Goal: Find specific page/section: Find specific page/section

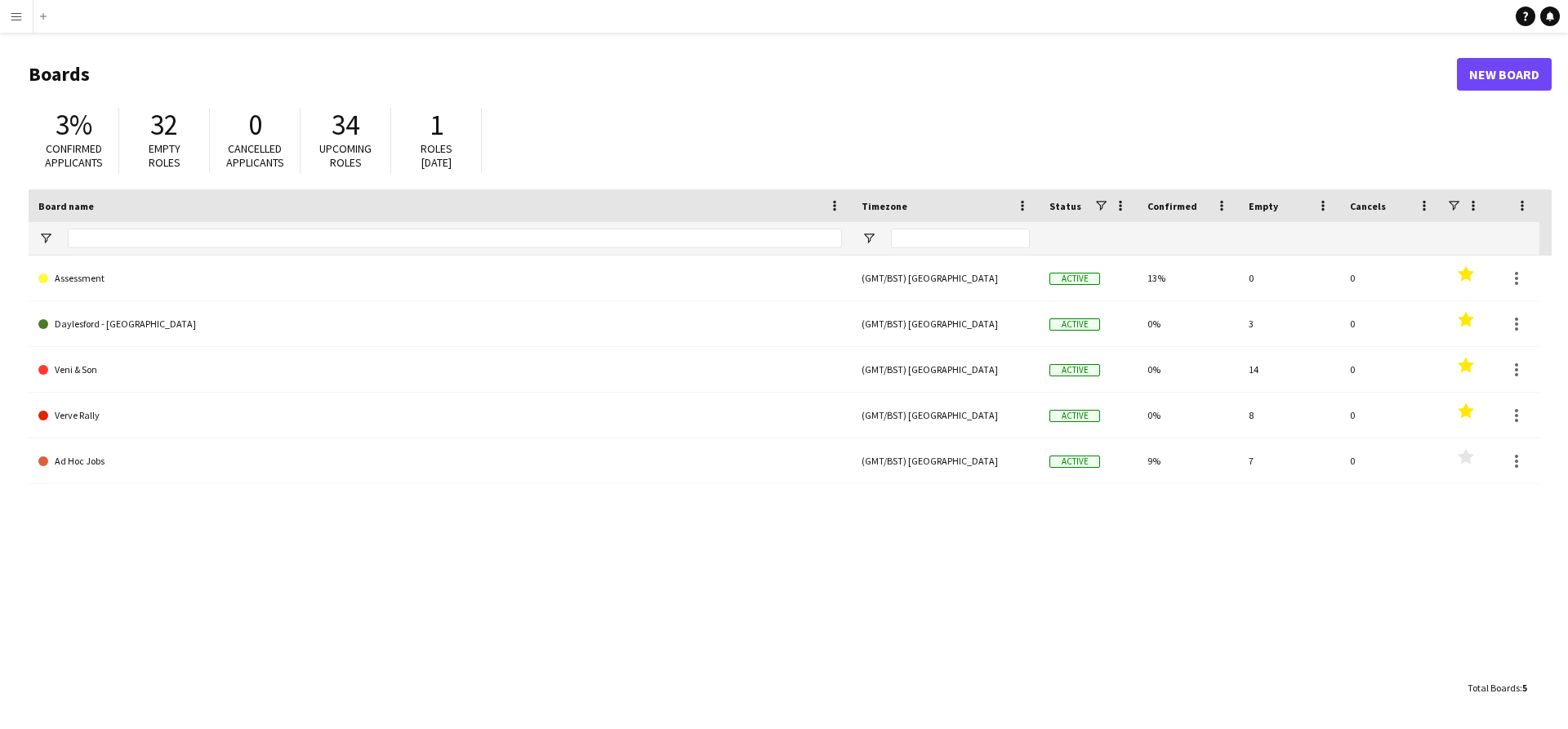
click at [21, 13] on app-icon "Menu" at bounding box center [17, 17] width 13 height 13
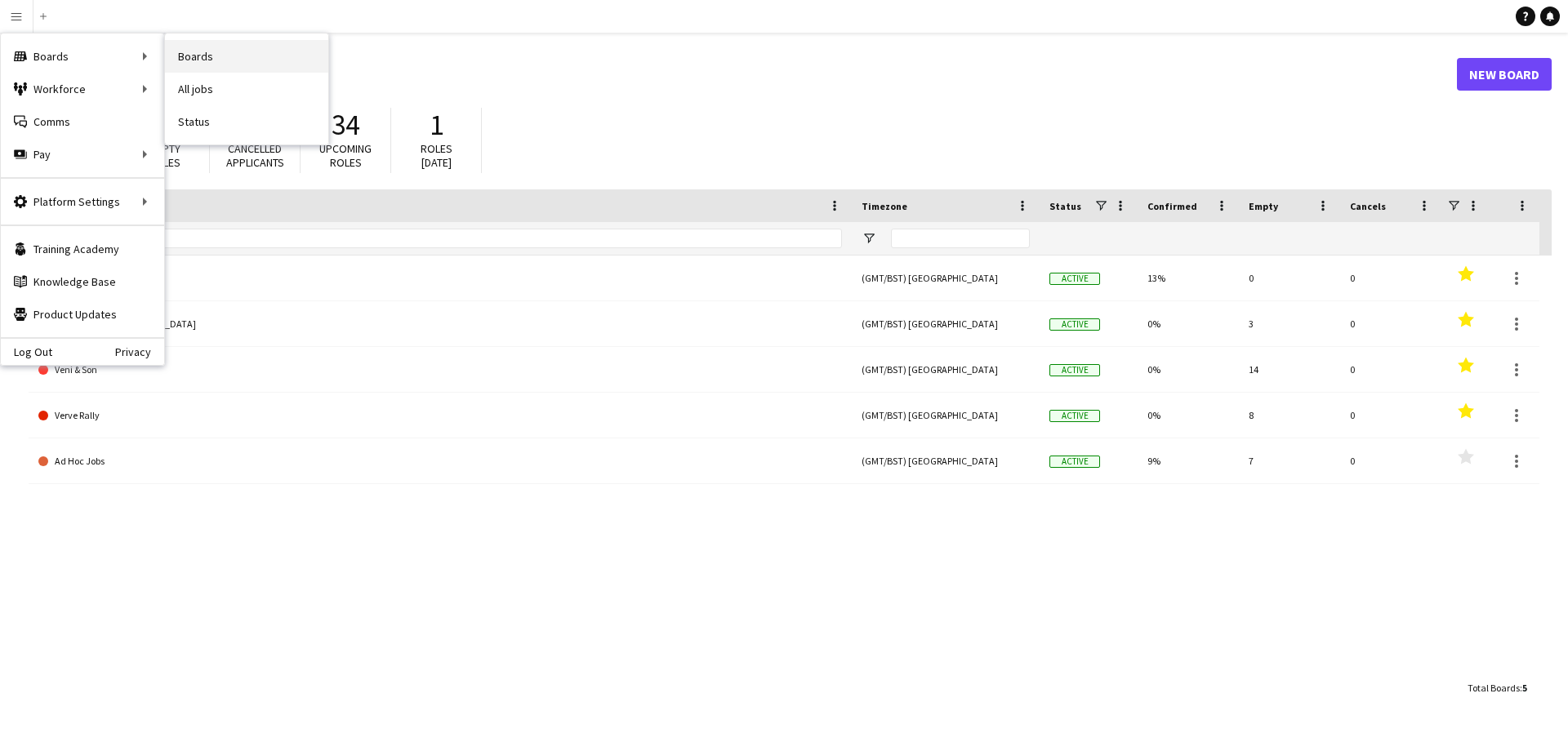
click at [187, 51] on link "Boards" at bounding box center [247, 56] width 163 height 33
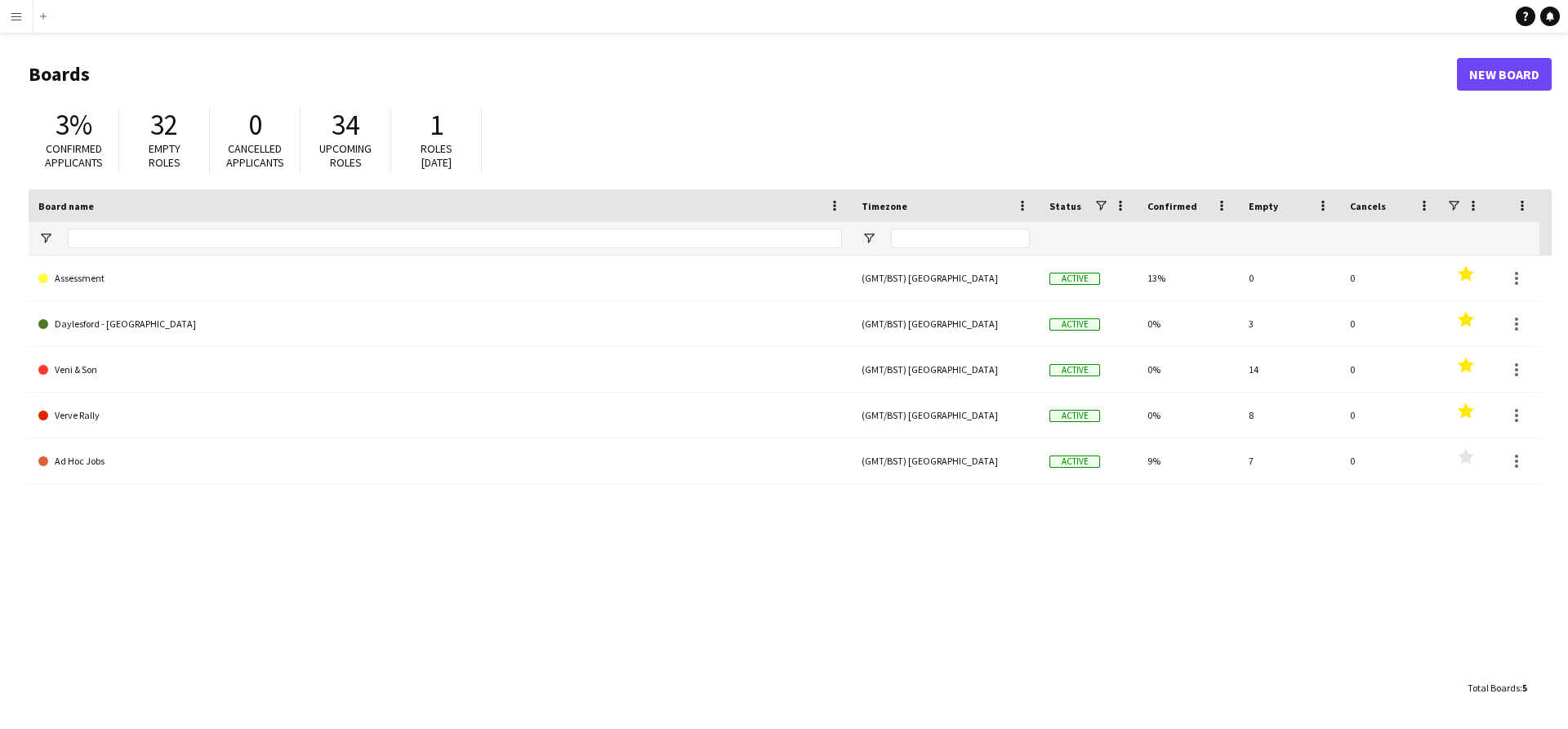
click at [16, 29] on button "Menu" at bounding box center [16, 16] width 33 height 33
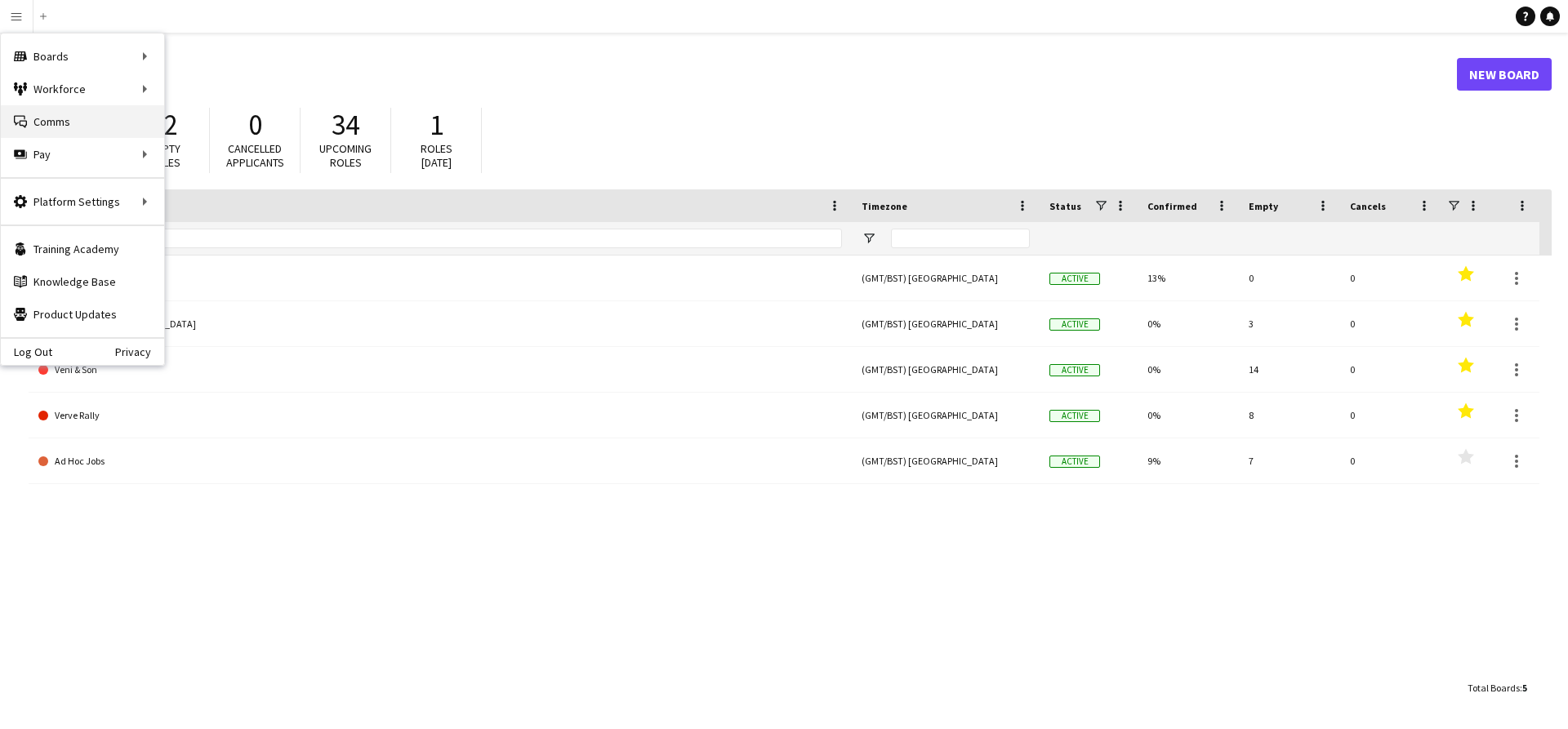
click at [70, 118] on link "Comms Comms" at bounding box center [82, 121] width 163 height 33
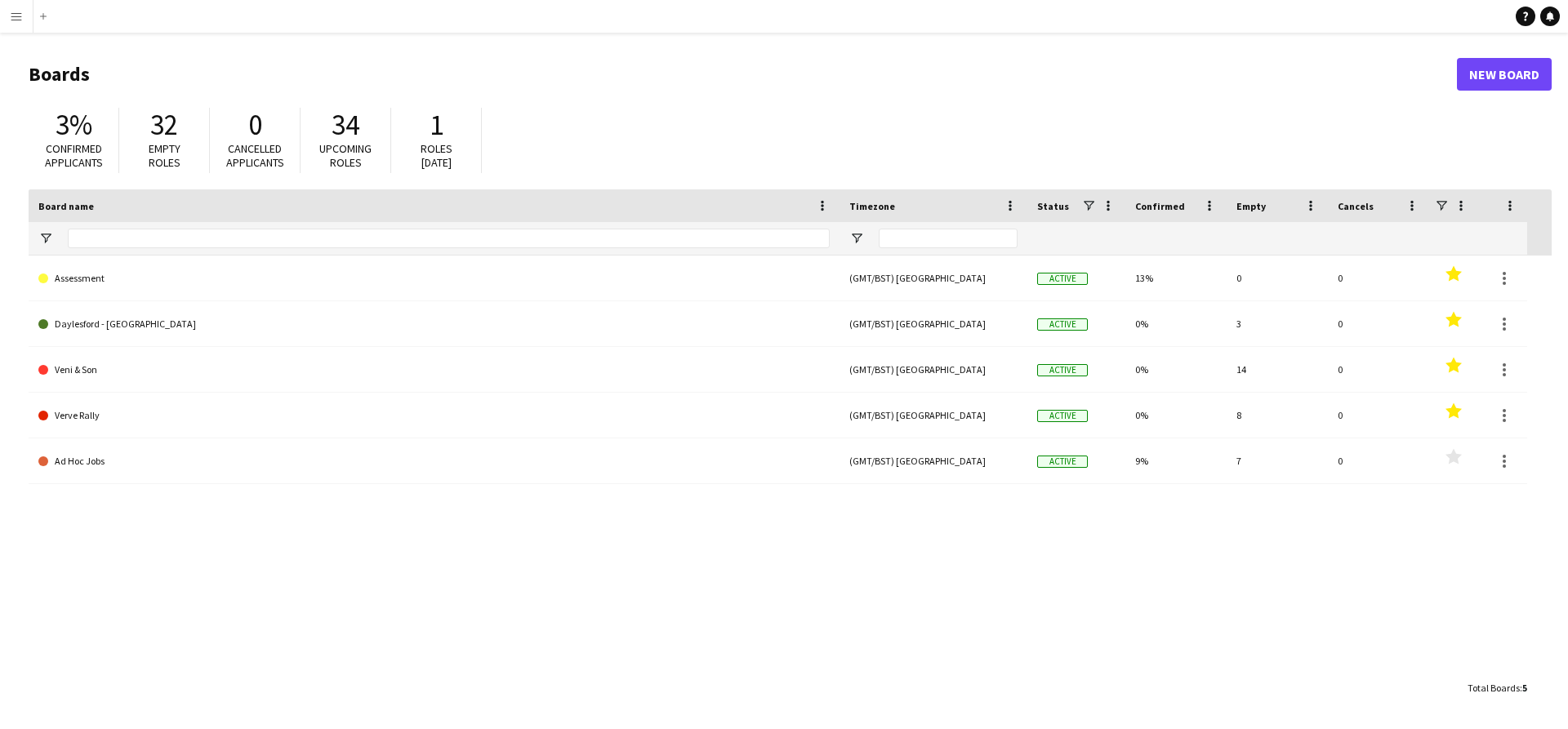
click at [4, 12] on button "Menu" at bounding box center [16, 16] width 33 height 33
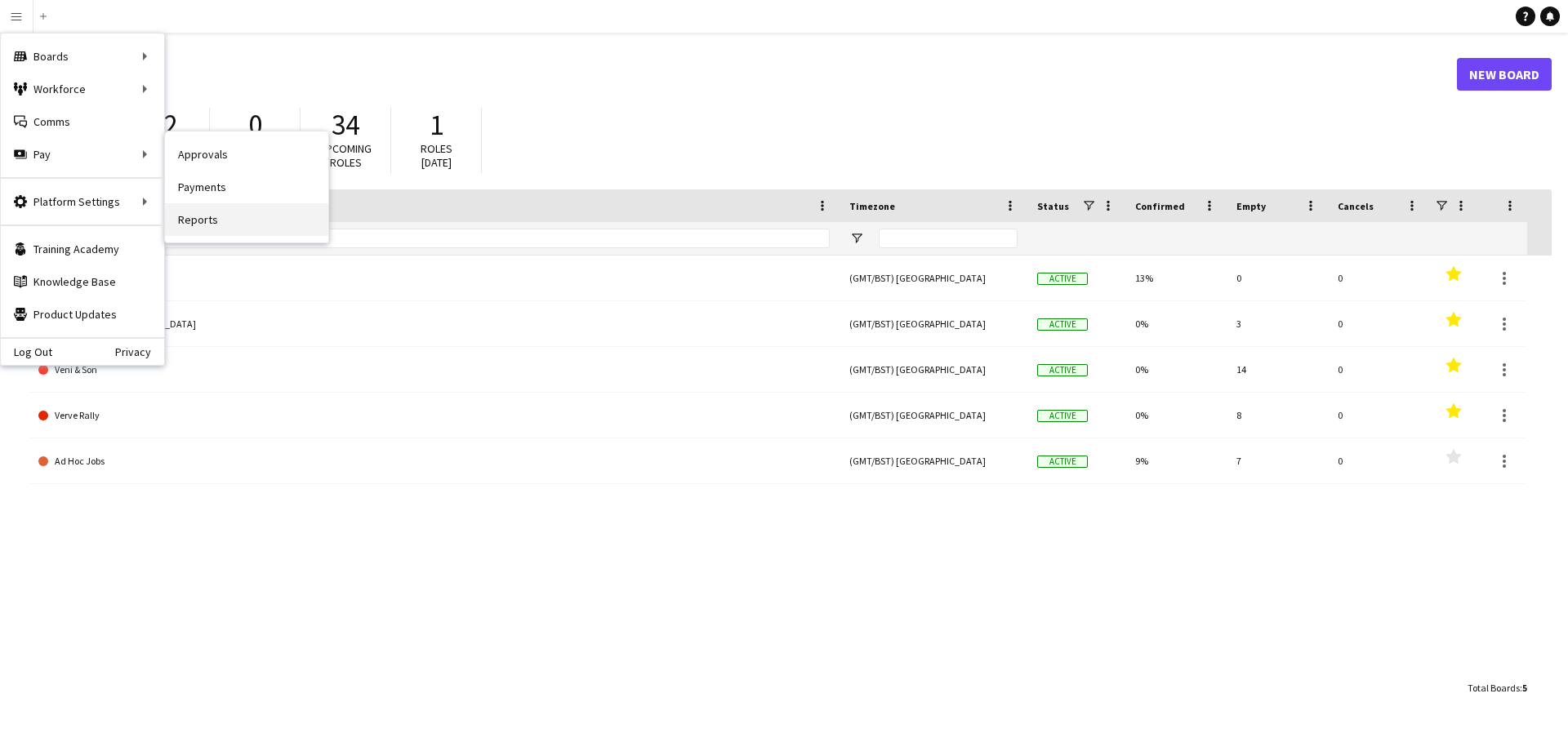
click at [202, 204] on link "Reports" at bounding box center [247, 220] width 163 height 33
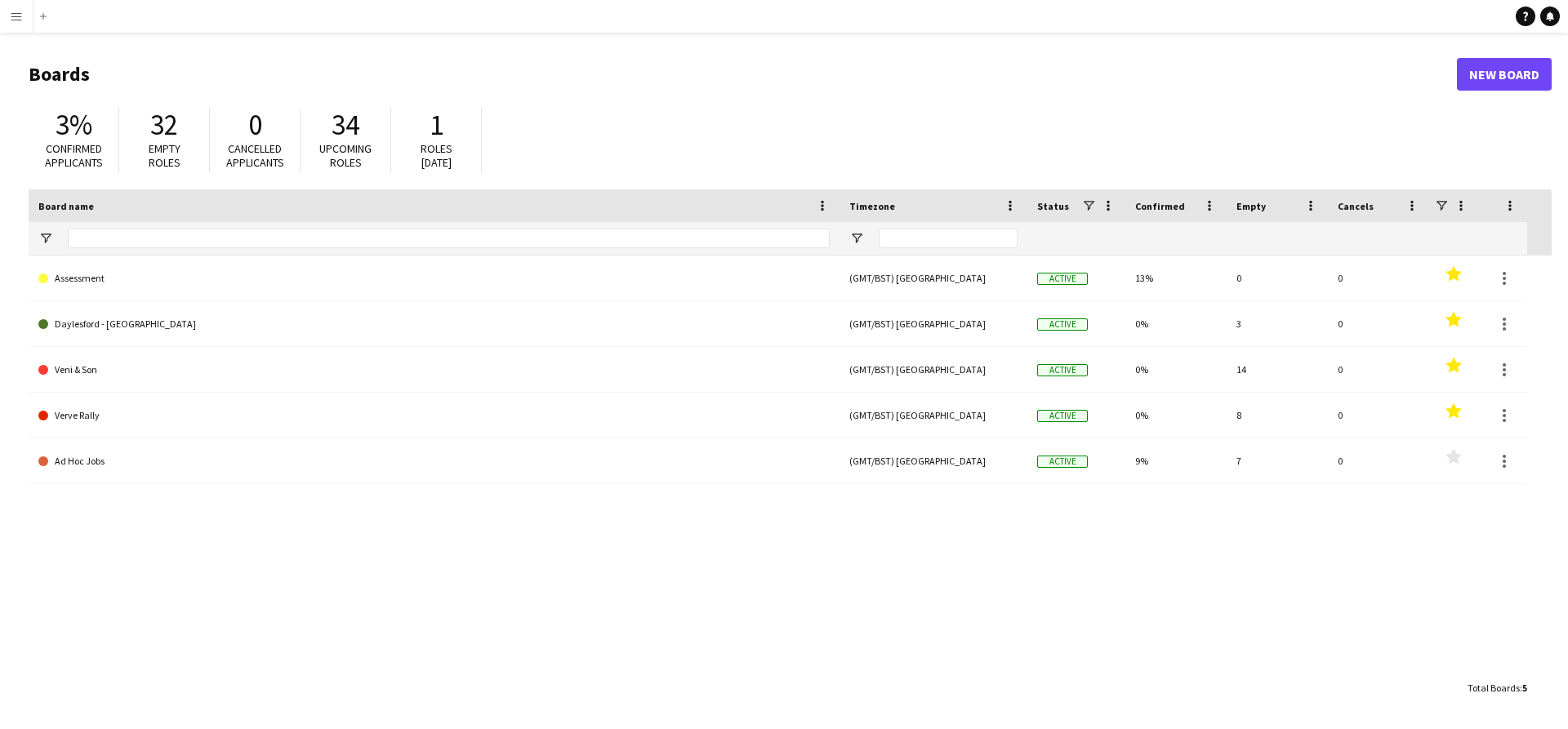
click at [23, 19] on button "Menu" at bounding box center [16, 16] width 33 height 33
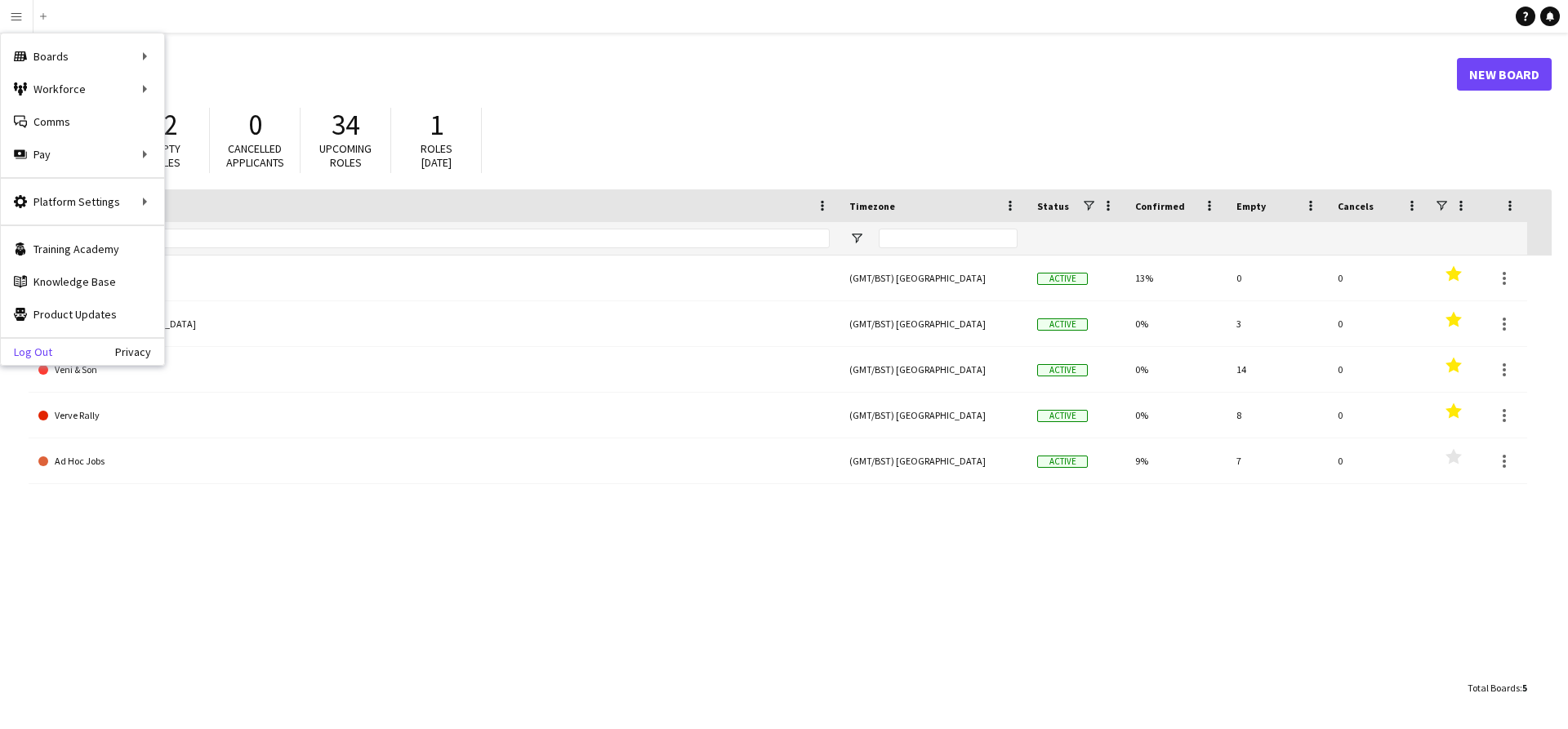
click at [32, 351] on link "Log Out" at bounding box center [26, 352] width 51 height 13
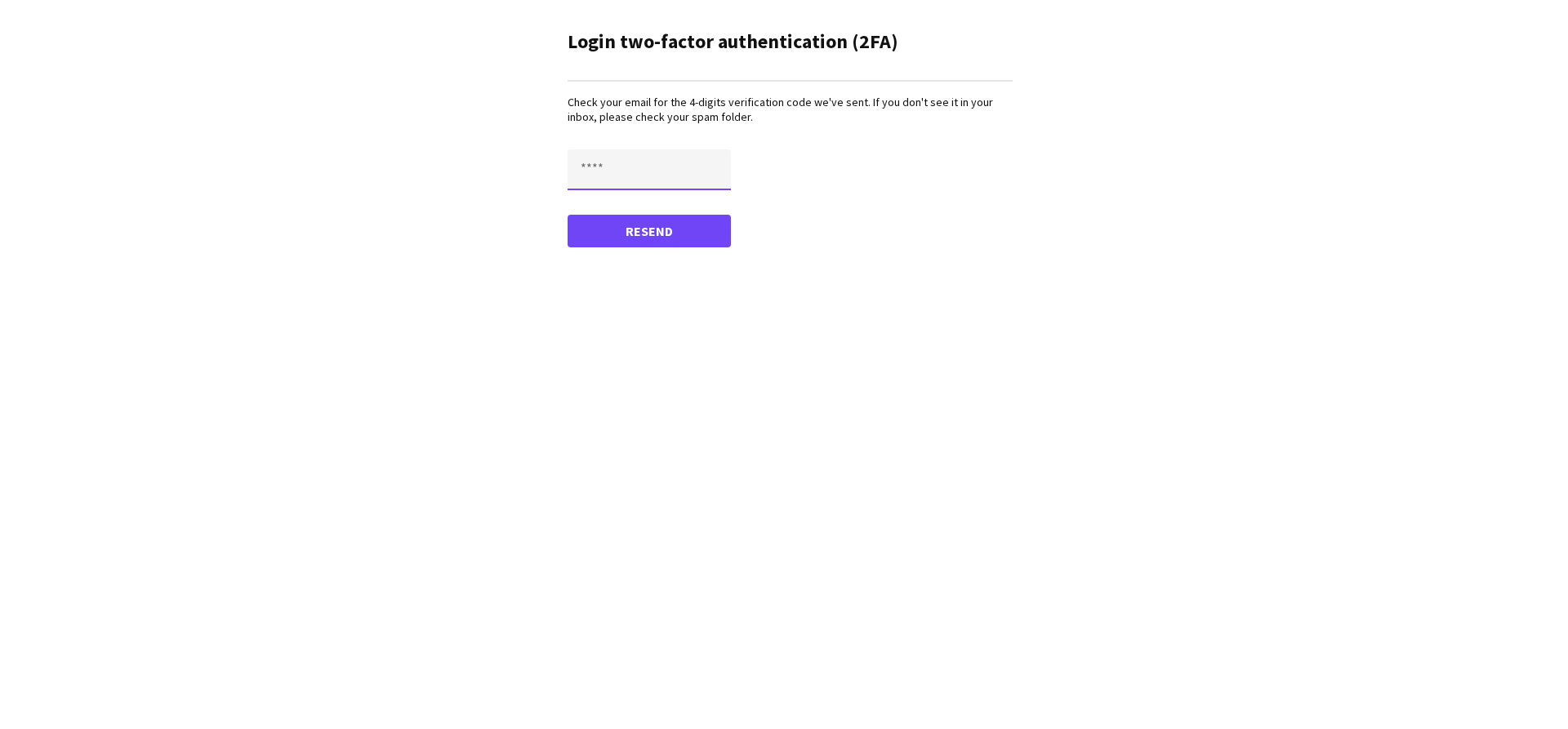
click at [664, 162] on input "text" at bounding box center [649, 170] width 163 height 41
type input "****"
click at [567, 215] on button "Confirm" at bounding box center [649, 231] width 163 height 33
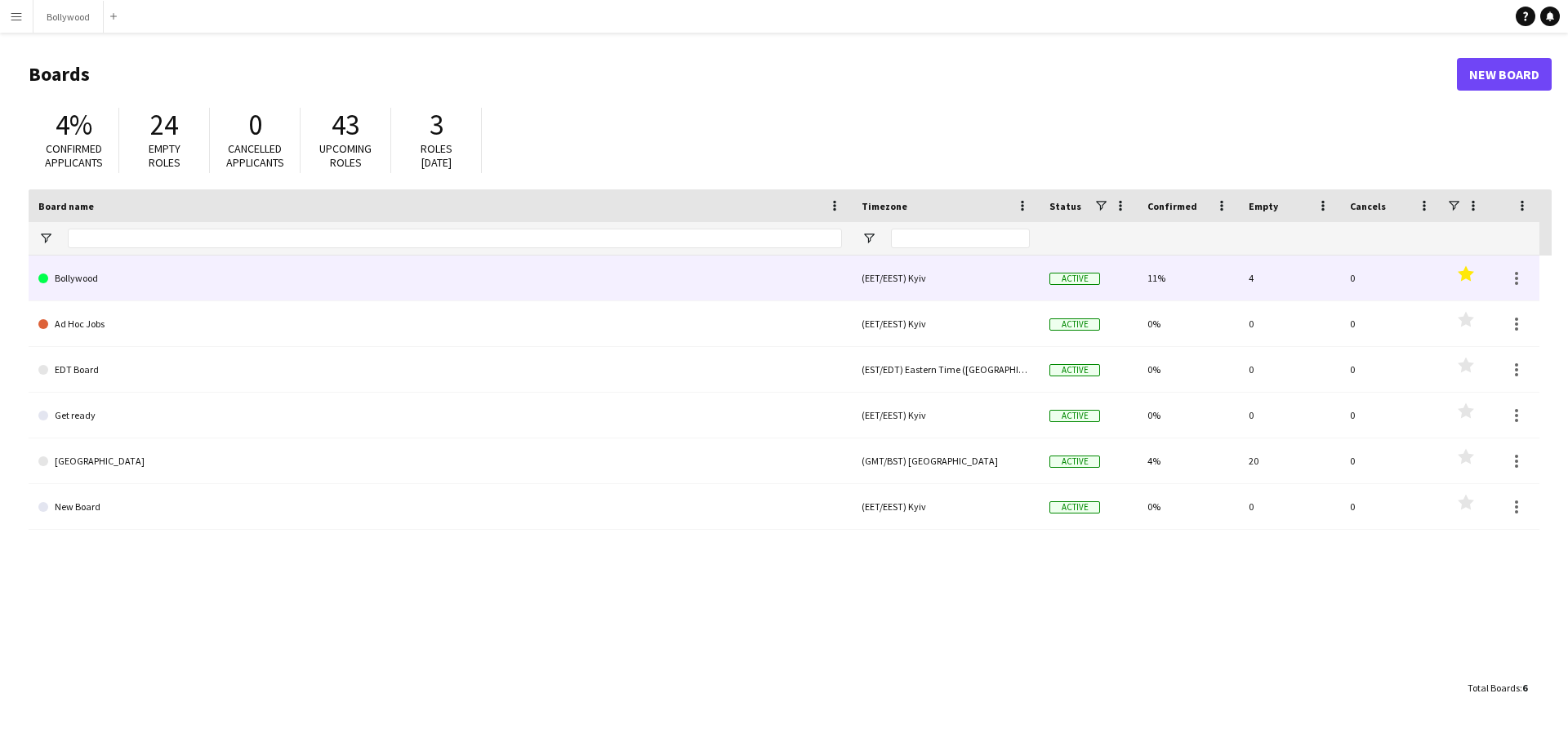
click at [113, 275] on link "Bollywood" at bounding box center [440, 279] width 804 height 45
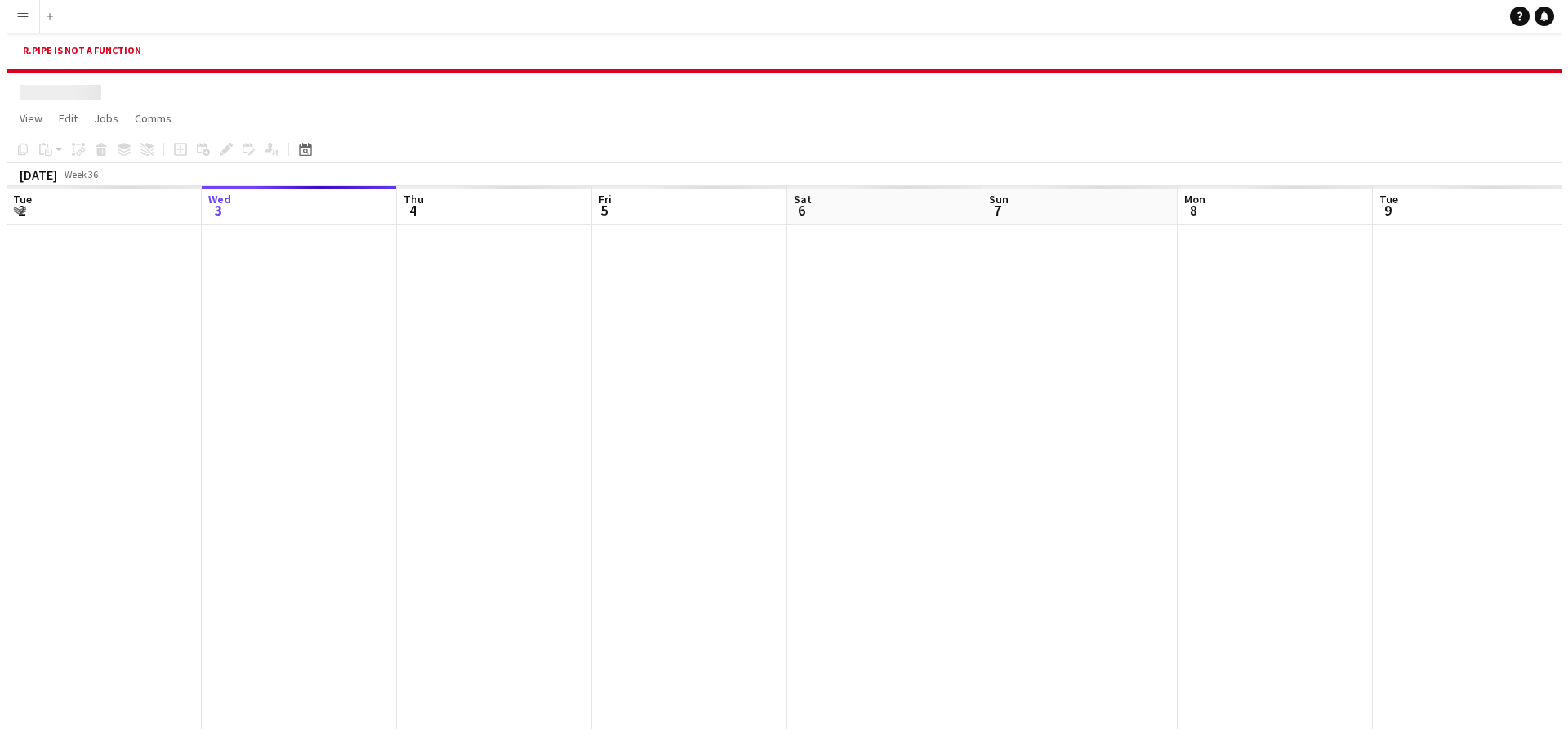
scroll to position [0, 391]
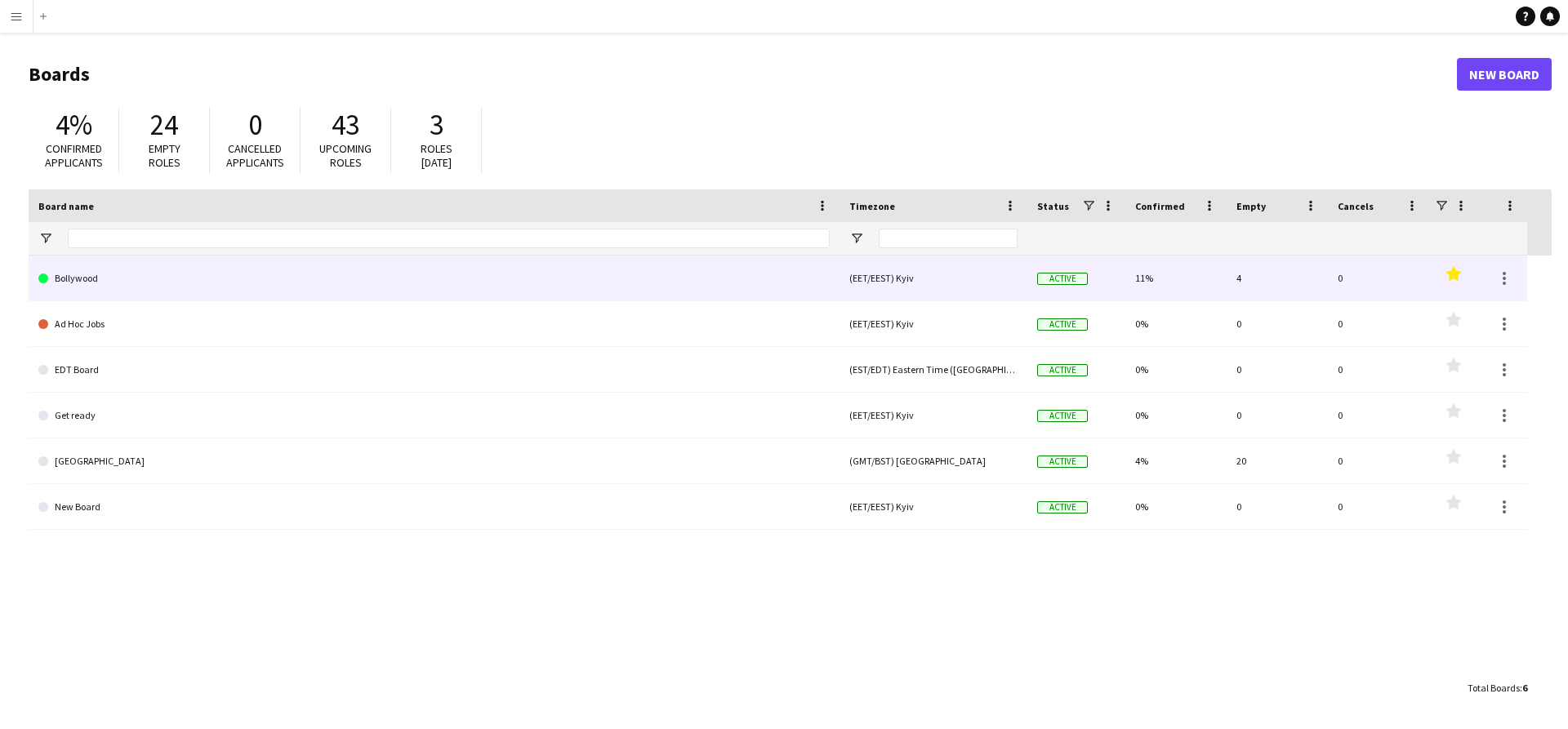
click at [82, 269] on link "Bollywood" at bounding box center [434, 279] width 791 height 45
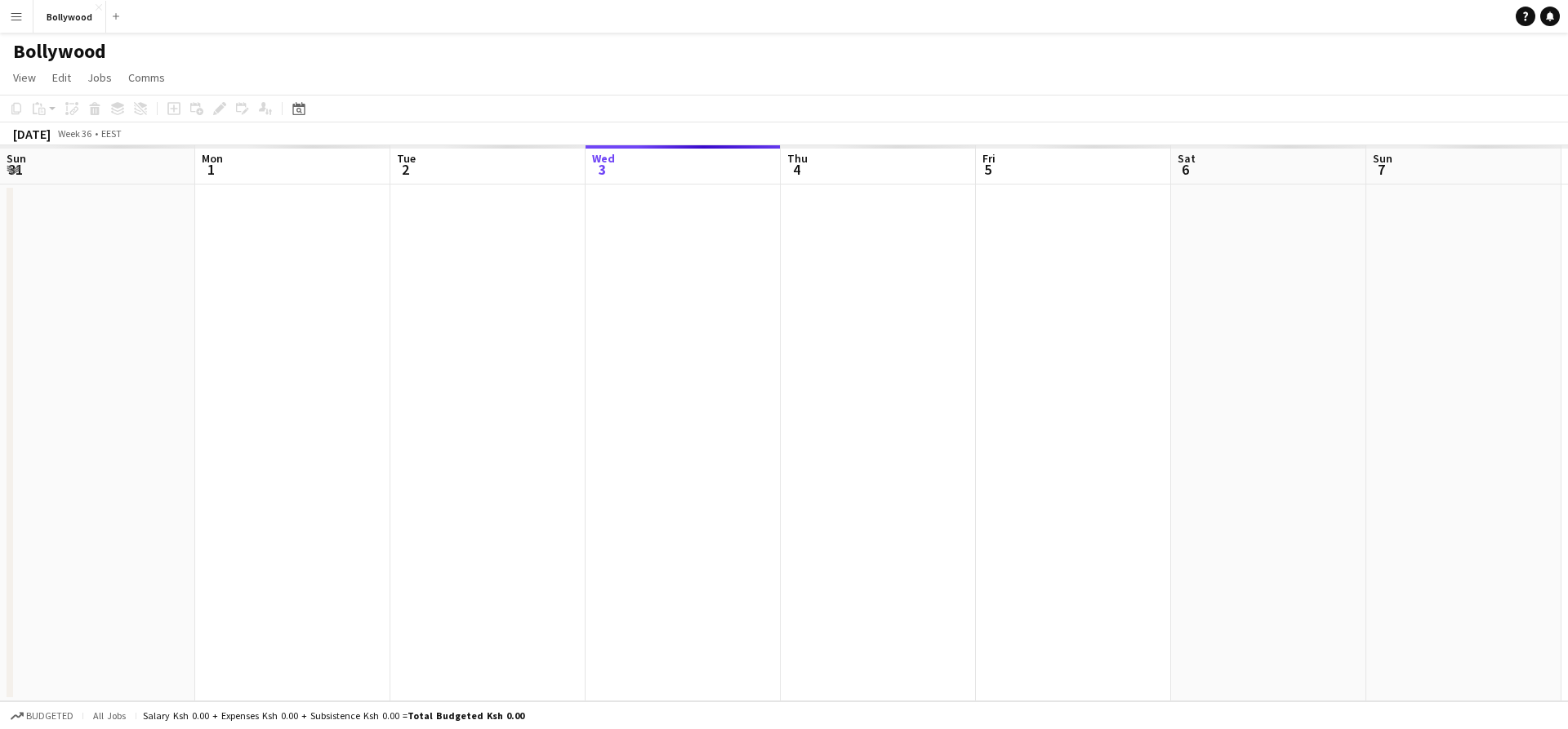
scroll to position [0, 391]
